Goal: Navigation & Orientation: Go to known website

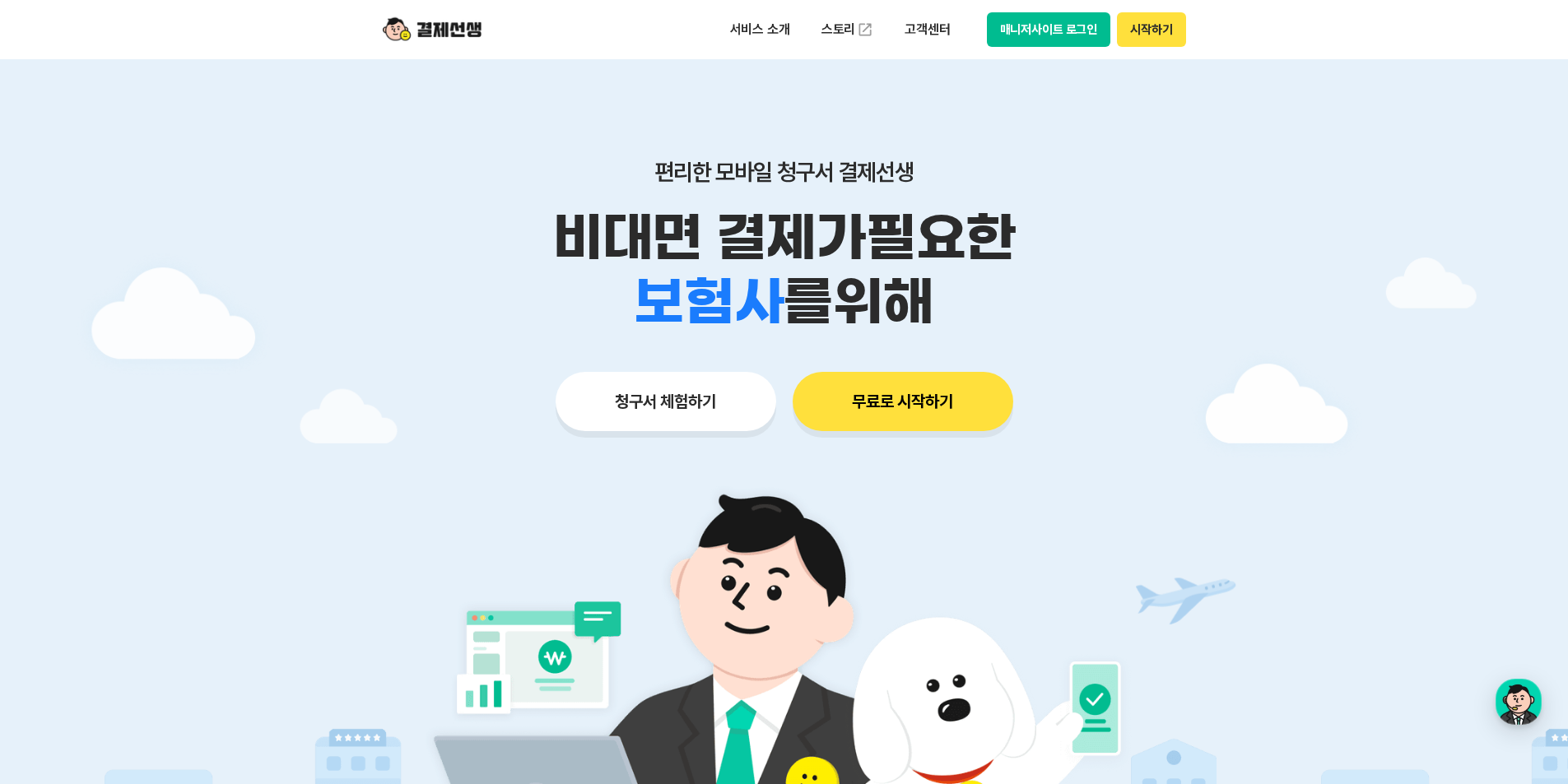
scroll to position [484, 0]
click at [1054, 29] on button "매니저사이트 로그인" at bounding box center [1048, 29] width 125 height 34
click at [746, 392] on button "청구서 체험하기" at bounding box center [665, 401] width 221 height 59
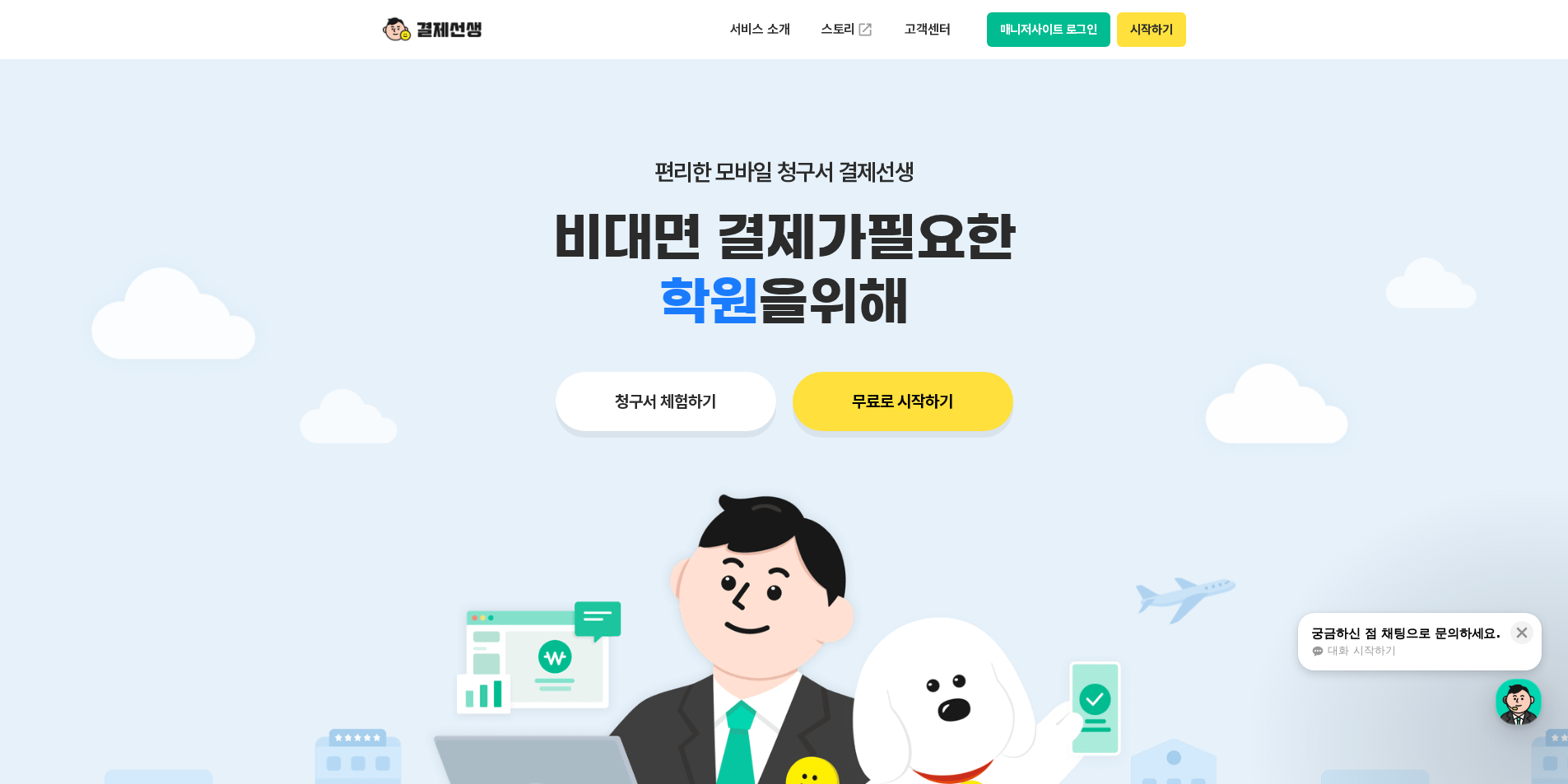
click at [1042, 23] on button "매니저사이트 로그인" at bounding box center [1048, 29] width 125 height 34
